Goal: Transaction & Acquisition: Subscribe to service/newsletter

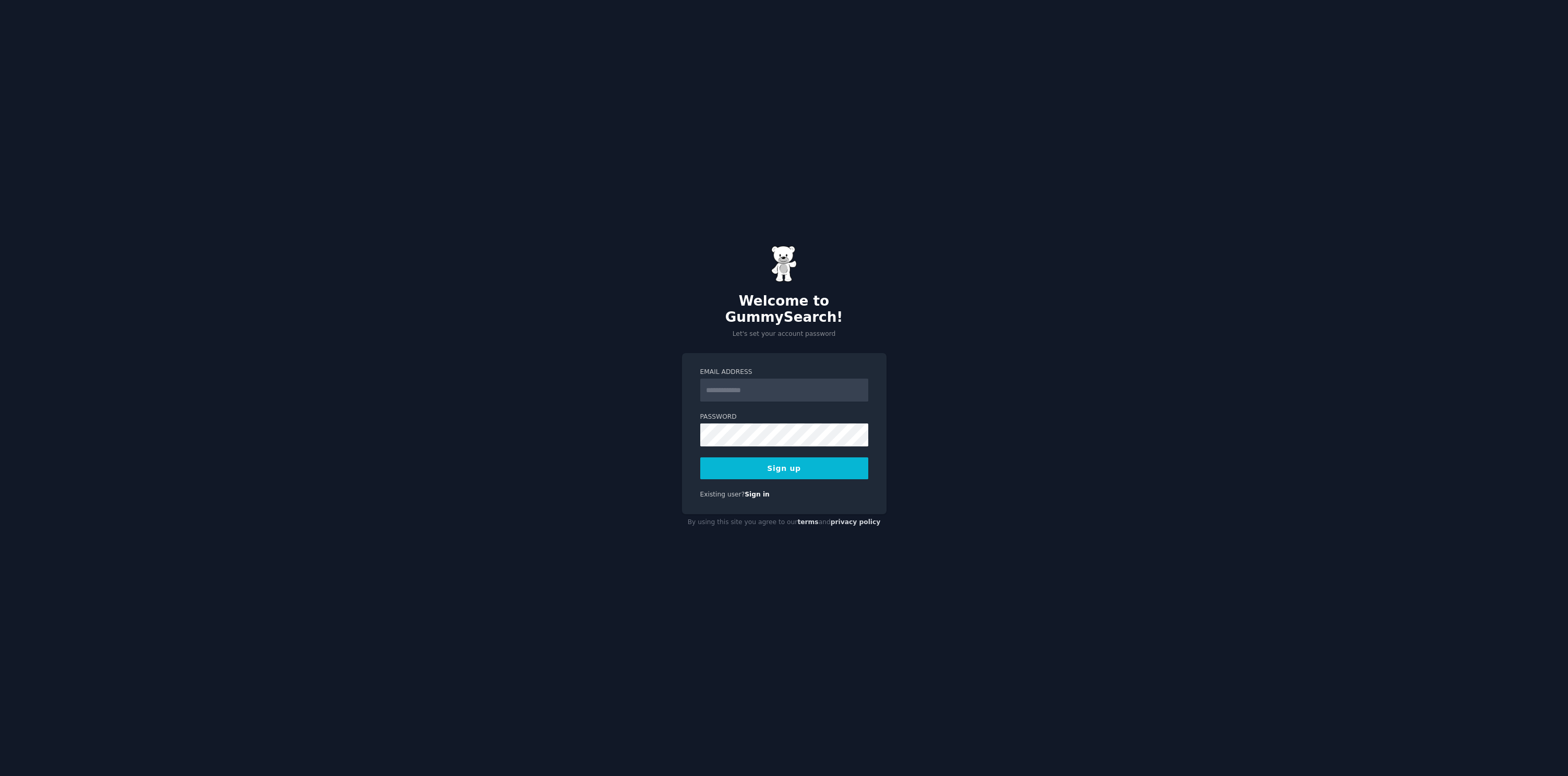
click at [746, 380] on input "Email Address" at bounding box center [784, 390] width 168 height 23
click at [780, 385] on input "Email Address" at bounding box center [784, 390] width 168 height 23
type input "**********"
click at [817, 463] on button "Sign up" at bounding box center [784, 468] width 168 height 22
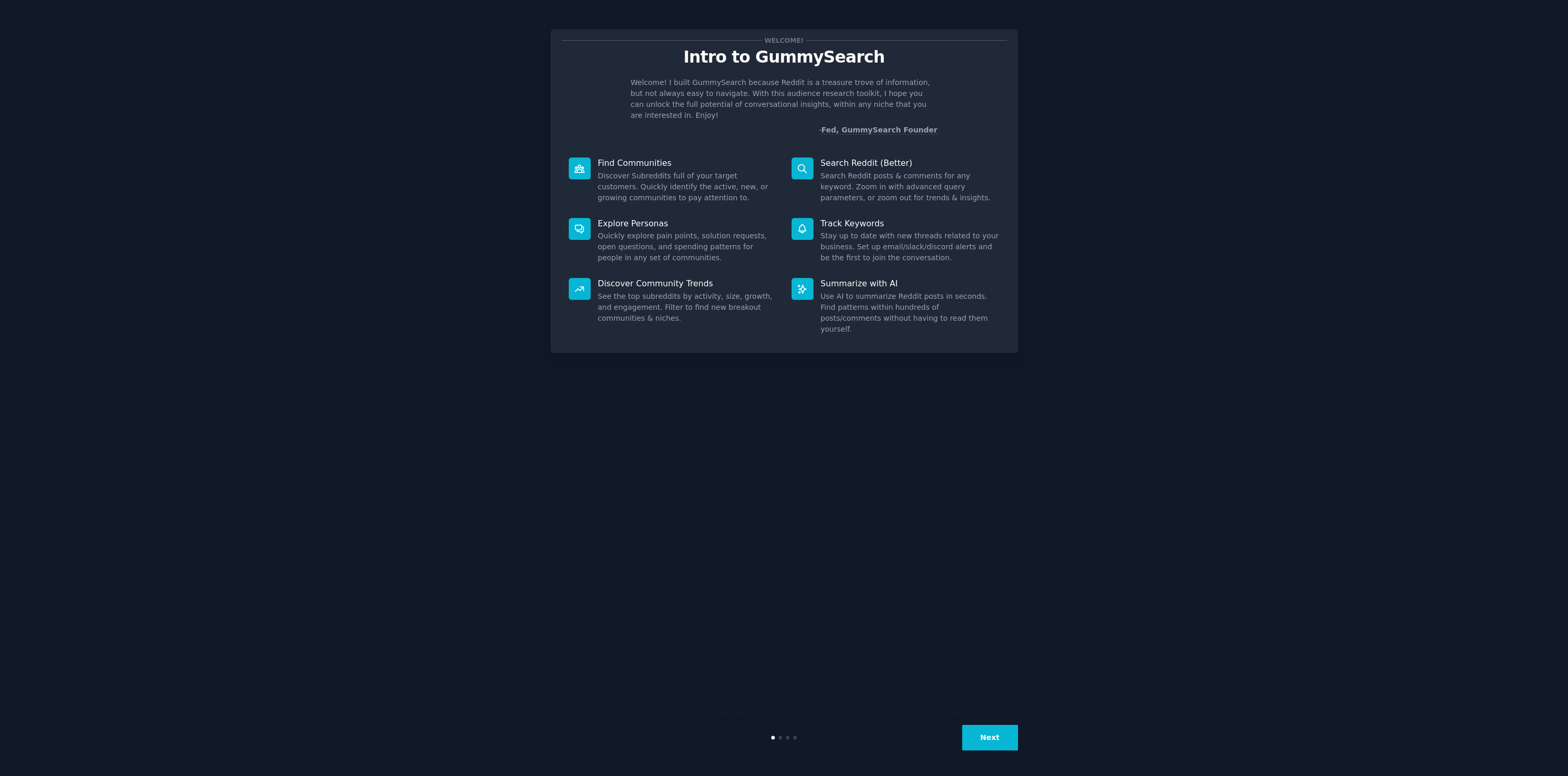
click at [404, 183] on div "Welcome! Intro to GummySearch Welcome! I built GummySearch because Reddit is a …" at bounding box center [784, 388] width 1539 height 747
click at [984, 729] on button "Next" at bounding box center [990, 737] width 56 height 25
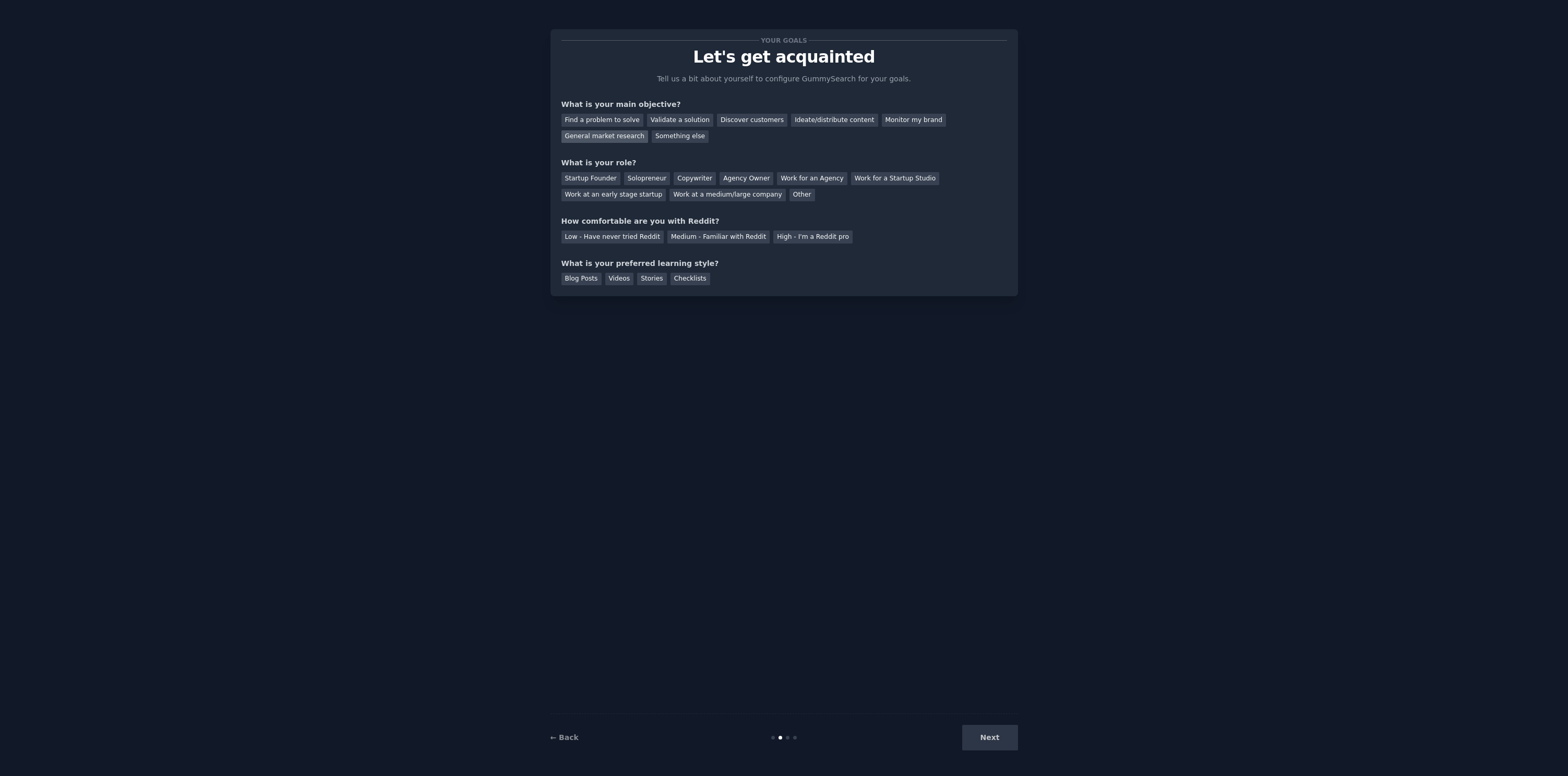
click at [632, 132] on div "General market research" at bounding box center [605, 137] width 87 height 13
click at [594, 180] on div "Startup Founder" at bounding box center [591, 179] width 59 height 13
click at [713, 239] on div "Medium - Familiar with Reddit" at bounding box center [719, 237] width 102 height 13
click at [621, 278] on div "Videos" at bounding box center [619, 279] width 28 height 13
click at [994, 739] on button "Next" at bounding box center [990, 737] width 56 height 25
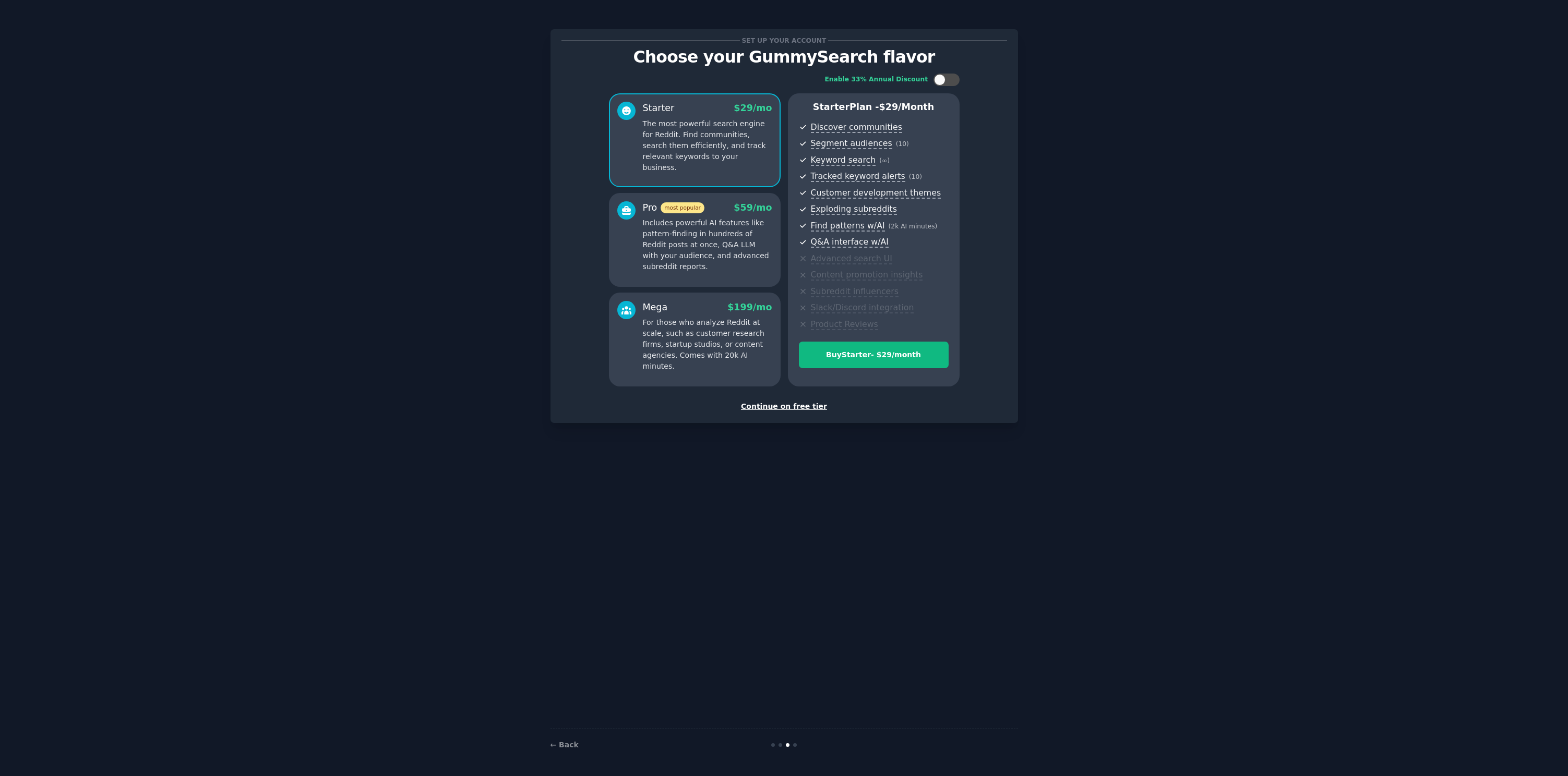
click at [779, 409] on div "Continue on free tier" at bounding box center [784, 406] width 446 height 11
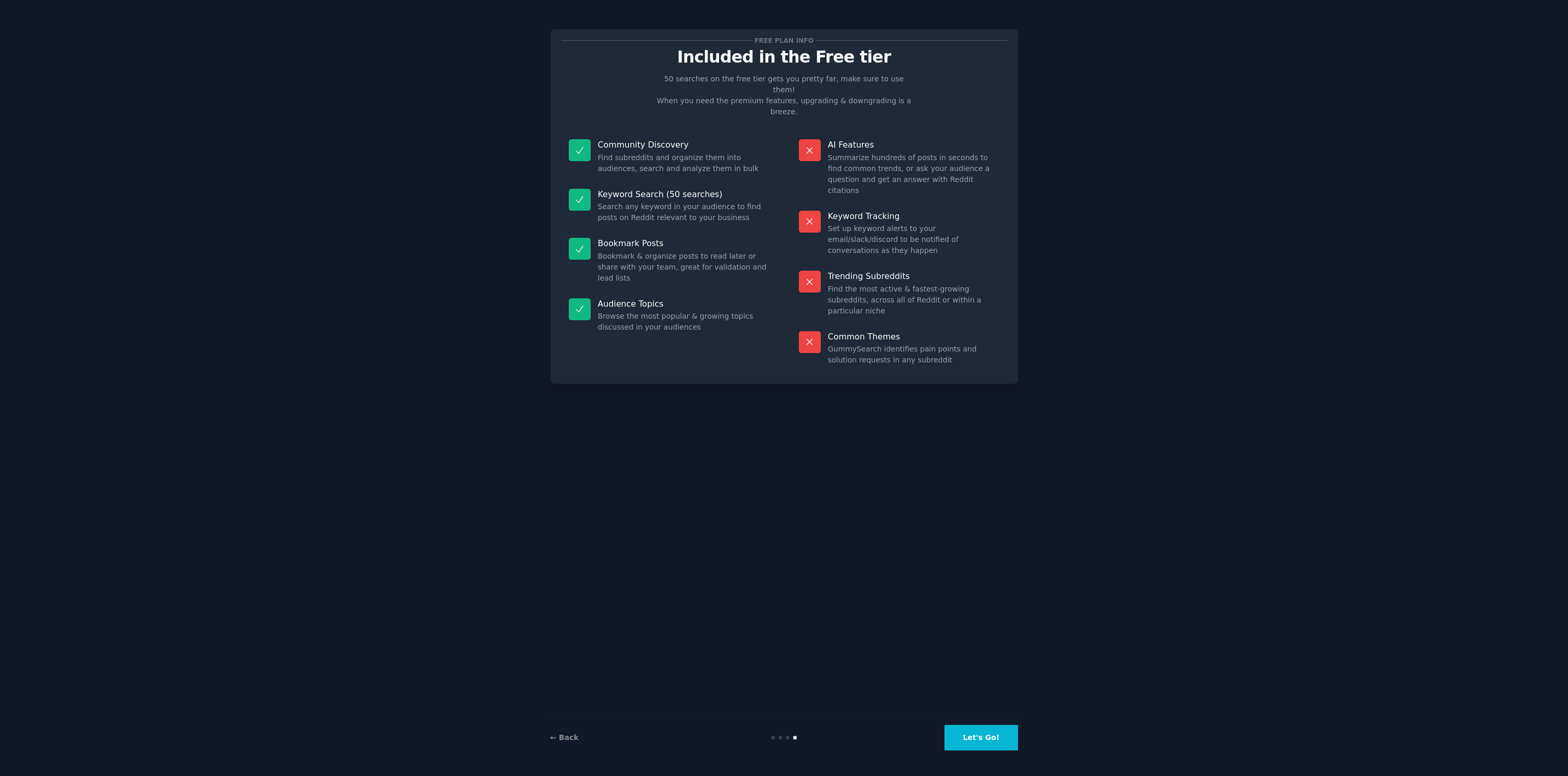
click at [990, 741] on button "Let's Go!" at bounding box center [981, 737] width 73 height 25
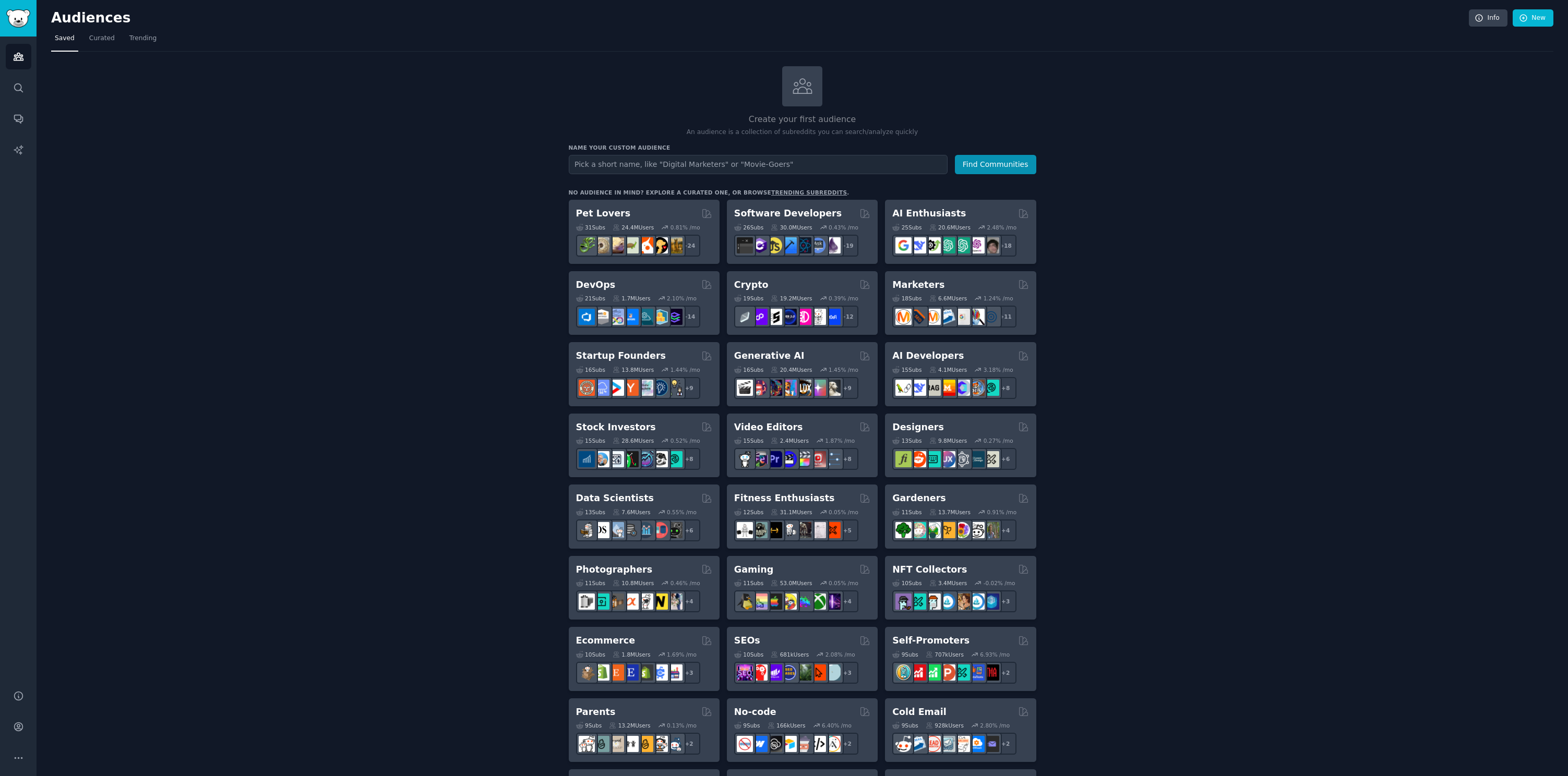
click at [286, 84] on div "Create your first audience An audience is a collection of subreddits you can se…" at bounding box center [802, 635] width 1502 height 1136
